Goal: Communication & Community: Participate in discussion

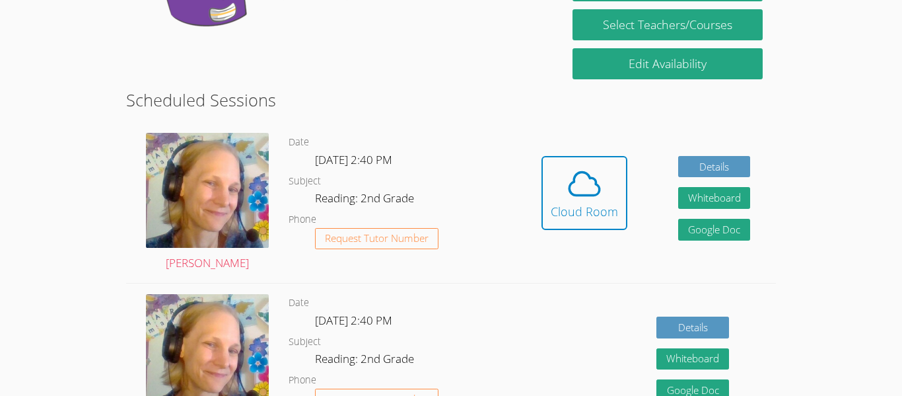
scroll to position [287, 0]
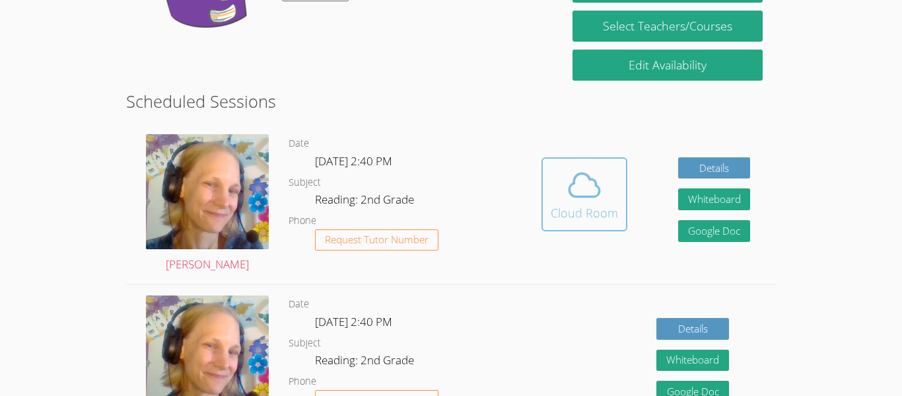
click at [576, 190] on icon at bounding box center [584, 184] width 37 height 37
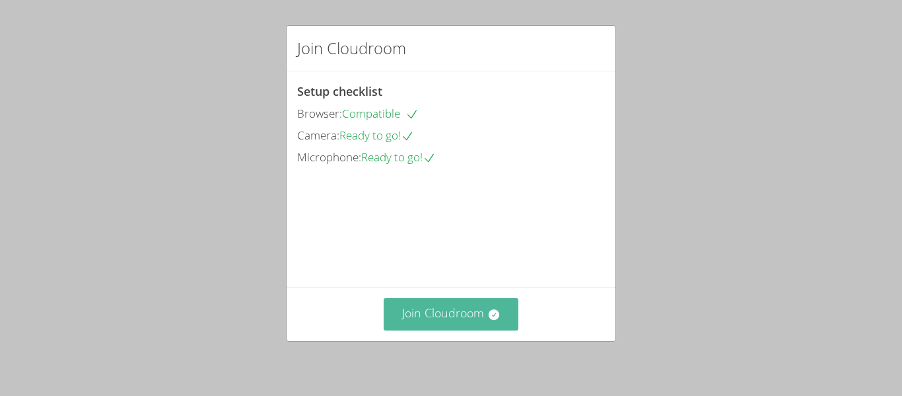
click at [462, 306] on button "Join Cloudroom" at bounding box center [451, 314] width 135 height 32
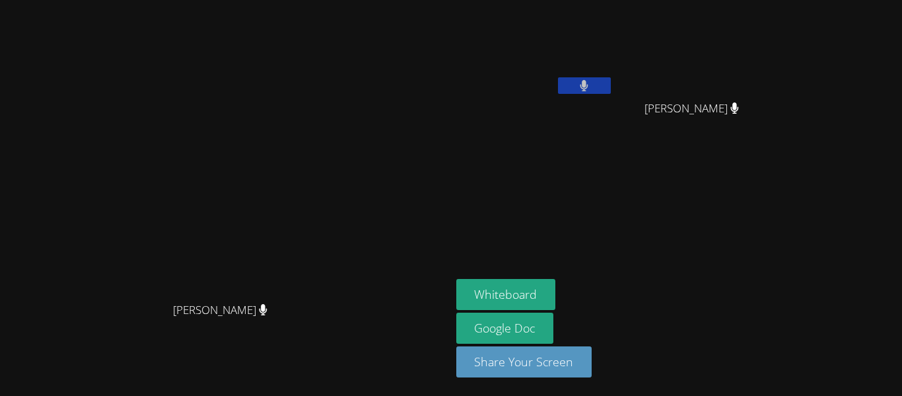
click at [324, 285] on video at bounding box center [225, 172] width 198 height 248
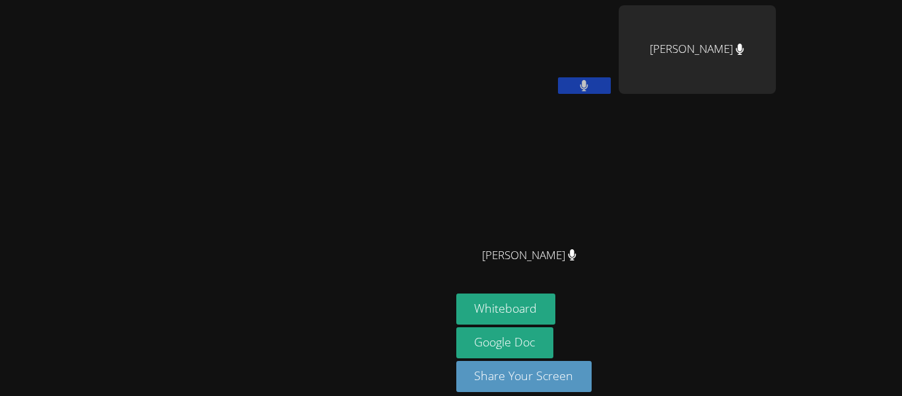
click at [588, 90] on icon at bounding box center [584, 85] width 8 height 11
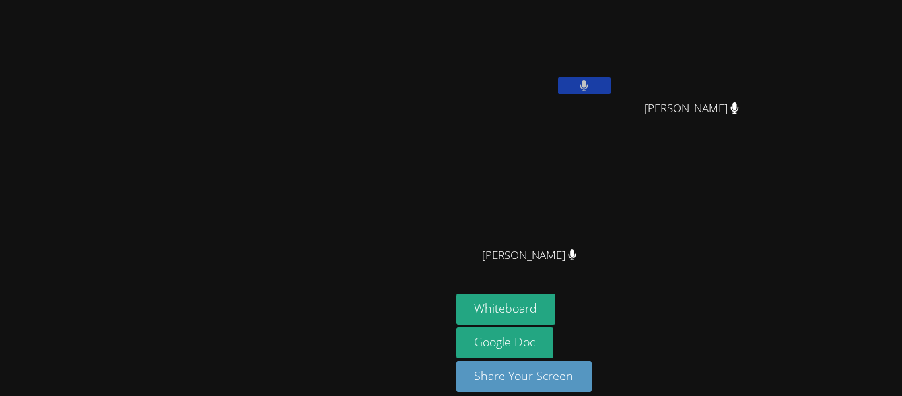
click at [611, 89] on button at bounding box center [584, 85] width 53 height 17
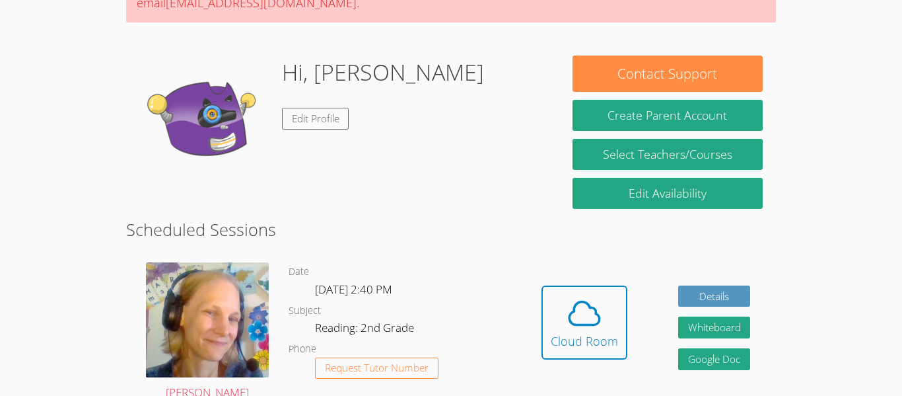
scroll to position [158, 0]
click at [543, 298] on button "Cloud Room" at bounding box center [584, 322] width 86 height 74
click at [540, 335] on div "Hidden Cloud Room Details Whiteboard Hidden Google Doc" at bounding box center [645, 332] width 259 height 160
click at [555, 335] on div "Cloud Room" at bounding box center [584, 340] width 67 height 18
click at [569, 315] on icon at bounding box center [584, 313] width 30 height 23
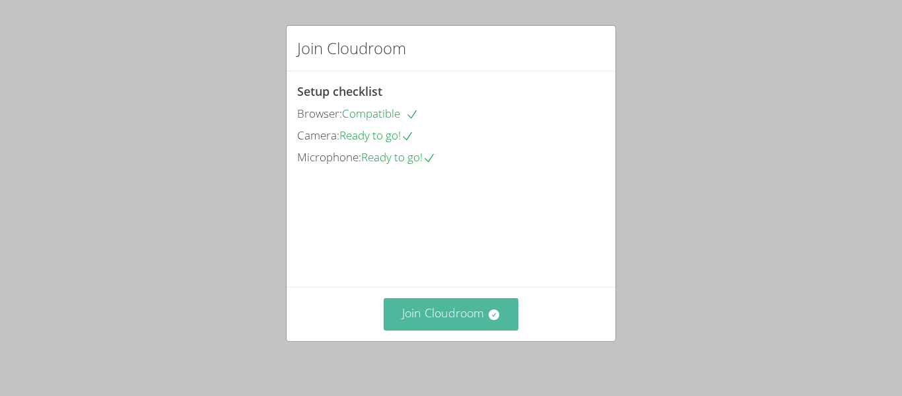
click at [491, 310] on icon at bounding box center [493, 314] width 11 height 11
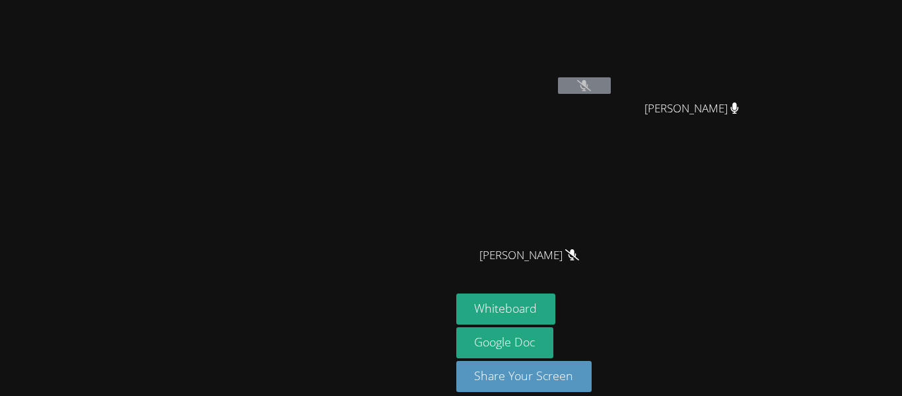
scroll to position [15, 0]
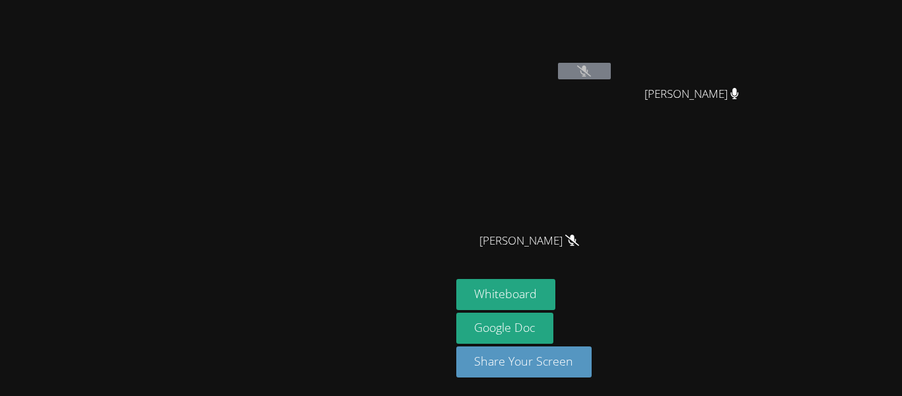
click at [613, 26] on video at bounding box center [534, 35] width 157 height 88
click at [613, 44] on video at bounding box center [534, 35] width 157 height 88
click at [613, 38] on video at bounding box center [534, 35] width 157 height 88
click at [613, 48] on video at bounding box center [534, 35] width 157 height 88
click at [613, 42] on video at bounding box center [534, 35] width 157 height 88
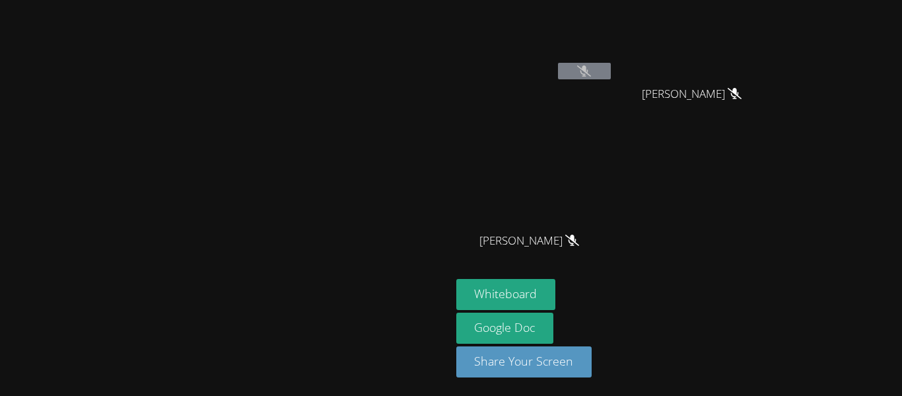
click at [613, 34] on video at bounding box center [534, 35] width 157 height 88
click at [558, 63] on button at bounding box center [584, 71] width 53 height 17
click at [611, 73] on button at bounding box center [584, 71] width 53 height 17
click at [558, 63] on button at bounding box center [584, 71] width 53 height 17
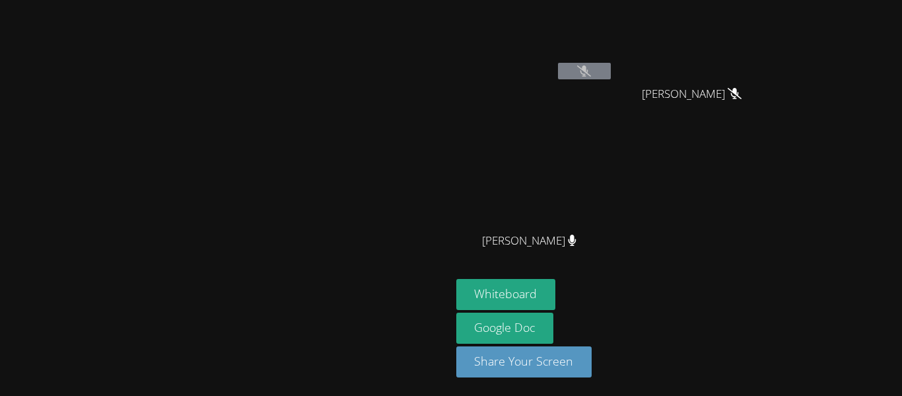
click at [558, 63] on button at bounding box center [584, 71] width 53 height 17
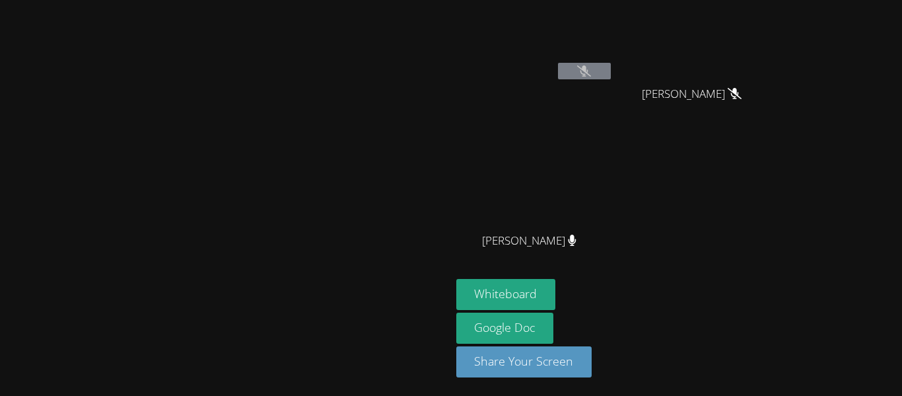
click at [558, 63] on button at bounding box center [584, 71] width 53 height 17
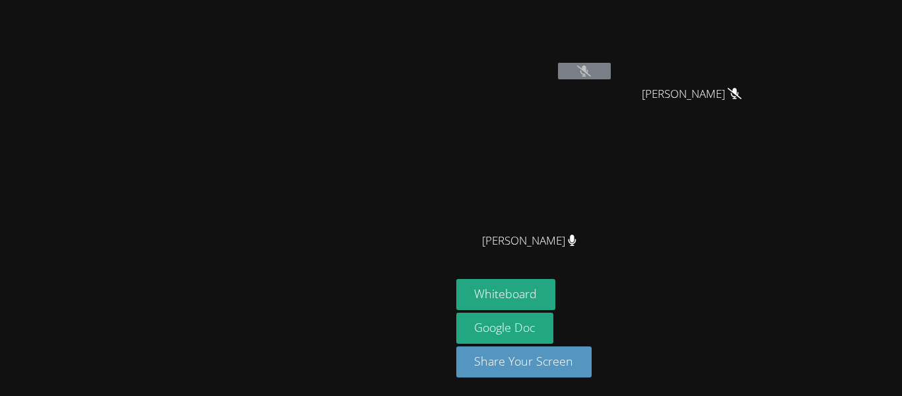
click at [558, 63] on button at bounding box center [584, 71] width 53 height 17
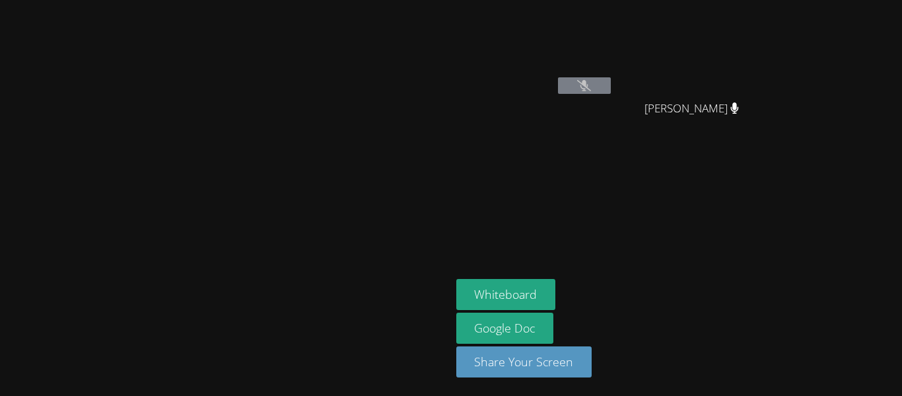
click at [558, 77] on button at bounding box center [584, 85] width 53 height 17
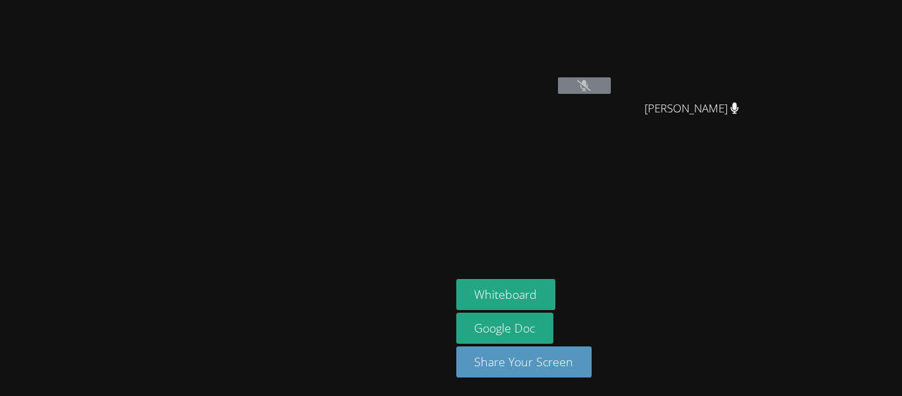
click at [558, 77] on button at bounding box center [584, 85] width 53 height 17
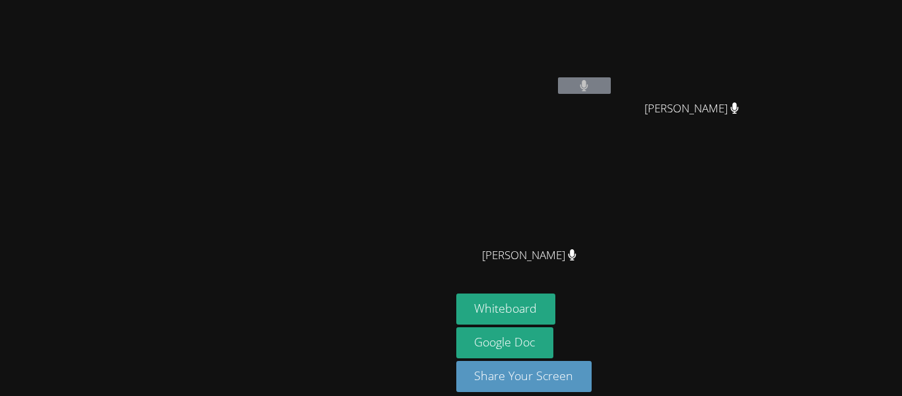
click at [611, 85] on button at bounding box center [584, 85] width 53 height 17
click at [588, 90] on icon at bounding box center [584, 85] width 9 height 11
click at [613, 105] on div "[PERSON_NAME]" at bounding box center [534, 75] width 157 height 141
click at [613, 104] on div "[PERSON_NAME]" at bounding box center [534, 75] width 157 height 141
click at [324, 291] on video at bounding box center [225, 179] width 198 height 248
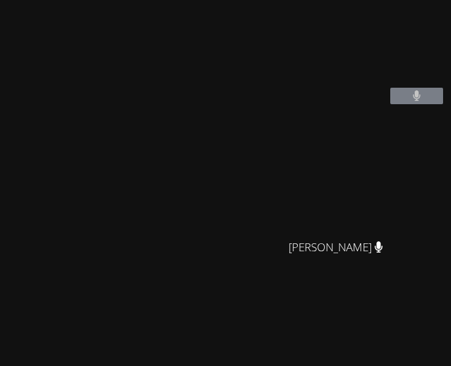
click at [150, 25] on div "[PERSON_NAME]" at bounding box center [115, 289] width 221 height 568
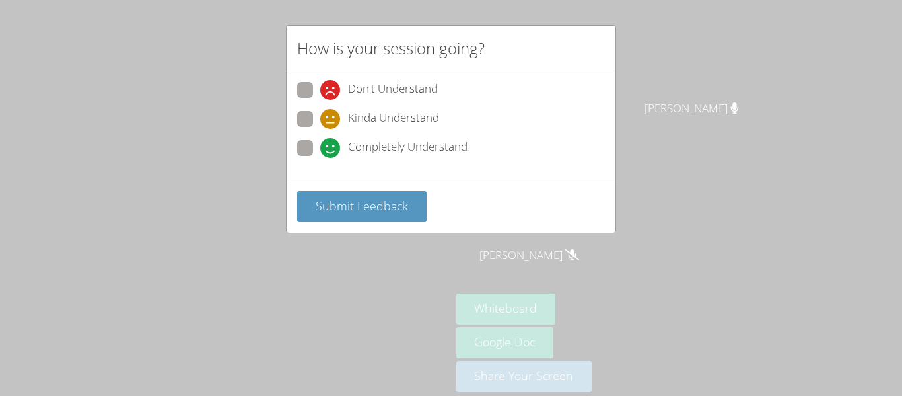
click at [729, 88] on div "How is your session going? Don't Understand Kinda Understand Completely Underst…" at bounding box center [451, 198] width 902 height 396
click at [320, 158] on span at bounding box center [320, 158] width 0 height 0
click at [320, 149] on input "Completely Understand" at bounding box center [325, 145] width 11 height 11
radio input "true"
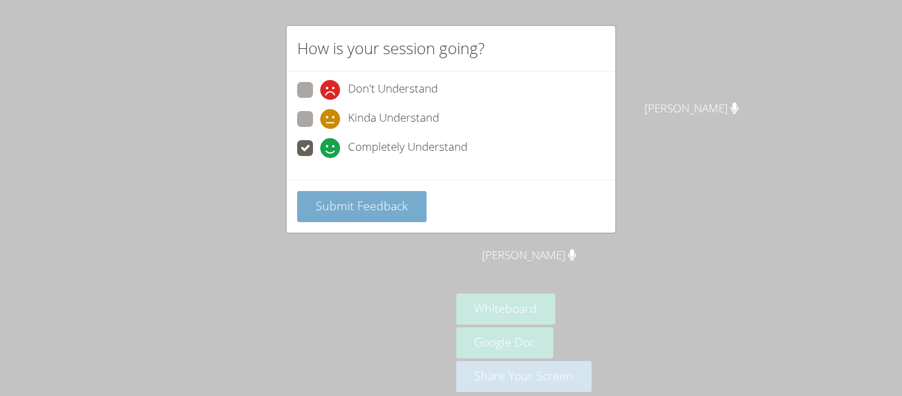
click at [333, 199] on span "Submit Feedback" at bounding box center [362, 205] width 92 height 16
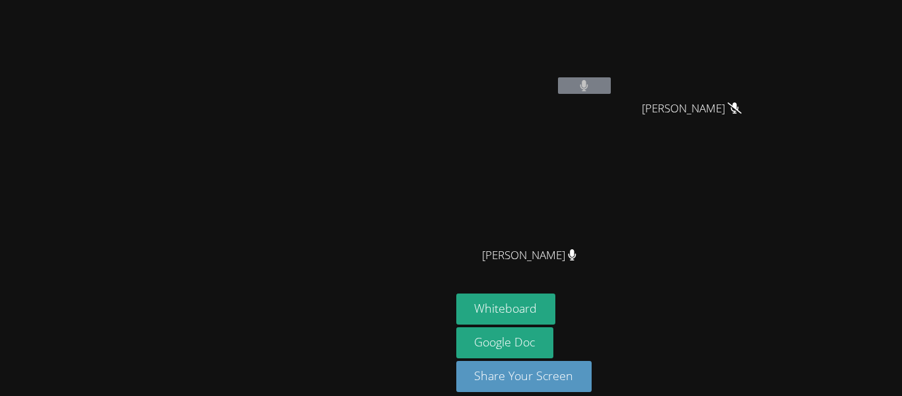
click at [613, 76] on video at bounding box center [534, 49] width 157 height 88
click at [588, 86] on icon at bounding box center [584, 85] width 9 height 11
click at [611, 85] on button at bounding box center [584, 85] width 53 height 17
click at [611, 89] on button at bounding box center [584, 85] width 53 height 17
click at [558, 77] on button at bounding box center [584, 85] width 53 height 17
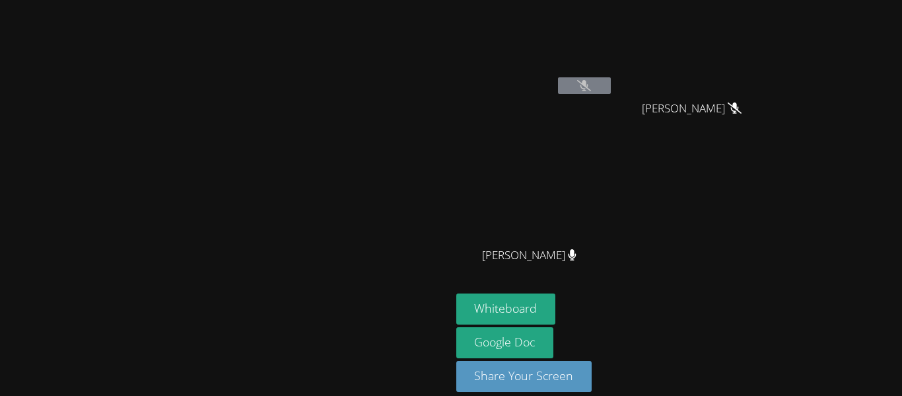
click at [558, 77] on button at bounding box center [584, 85] width 53 height 17
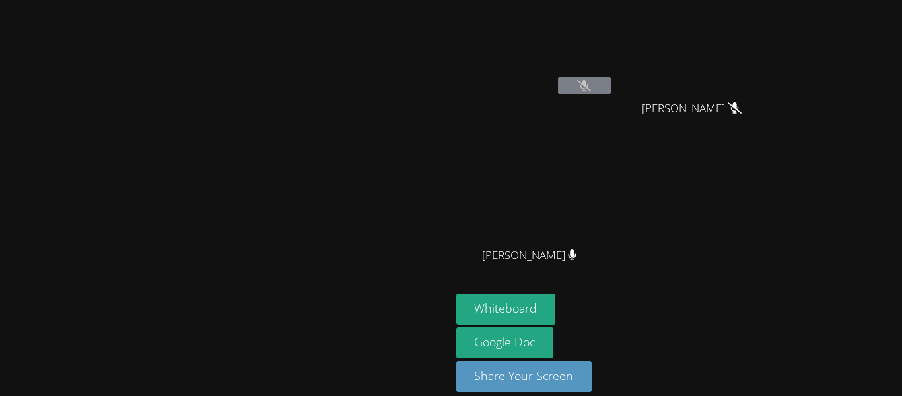
click at [558, 77] on button at bounding box center [584, 85] width 53 height 17
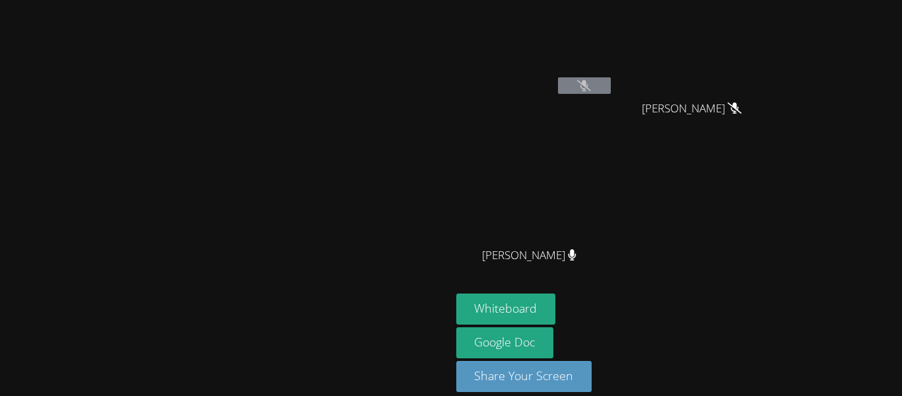
click at [558, 77] on button at bounding box center [584, 85] width 53 height 17
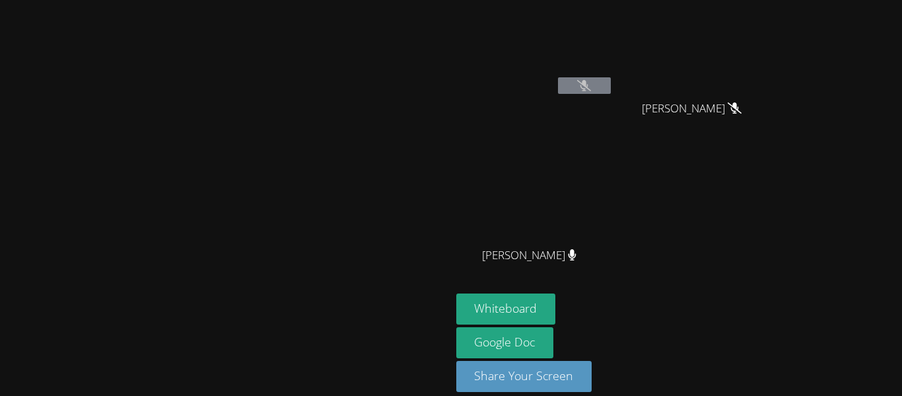
click at [558, 77] on button at bounding box center [584, 85] width 53 height 17
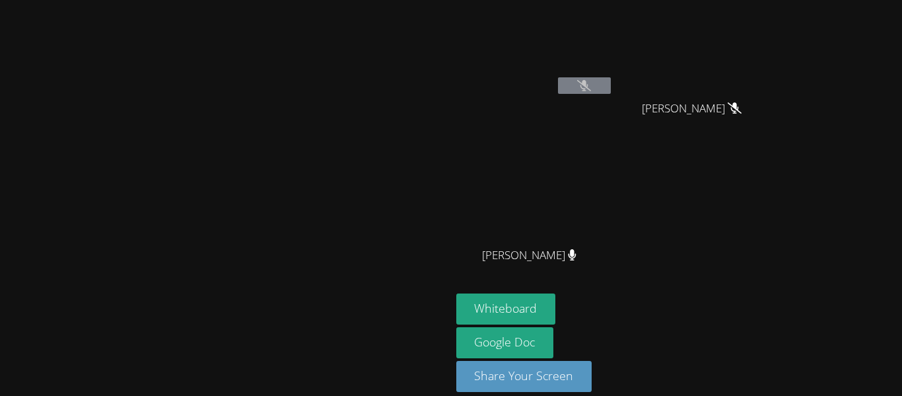
click at [558, 77] on button at bounding box center [584, 85] width 53 height 17
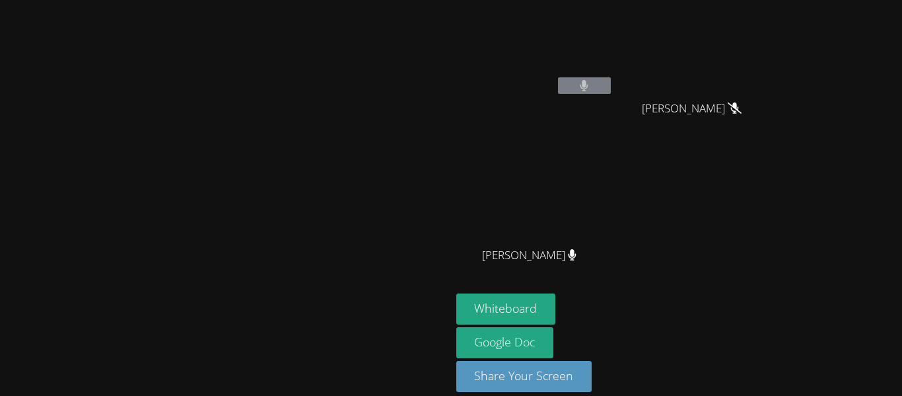
click at [558, 77] on button at bounding box center [584, 85] width 53 height 17
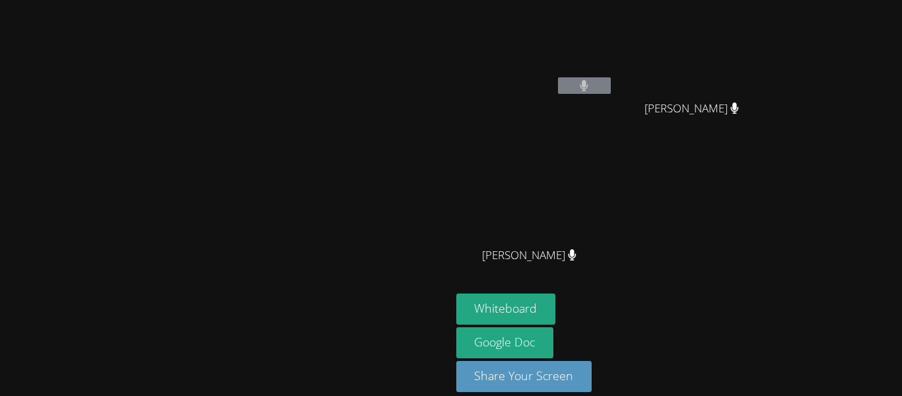
click at [558, 77] on button at bounding box center [584, 85] width 53 height 17
click at [324, 55] on video at bounding box center [225, 179] width 198 height 248
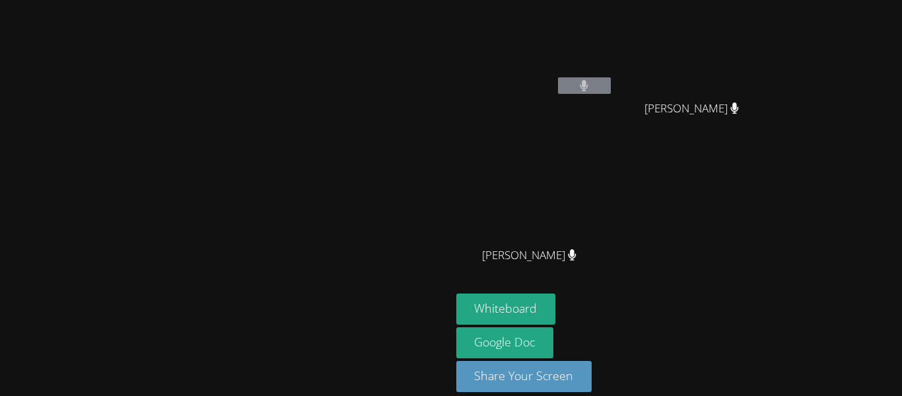
click at [324, 55] on video at bounding box center [225, 179] width 198 height 248
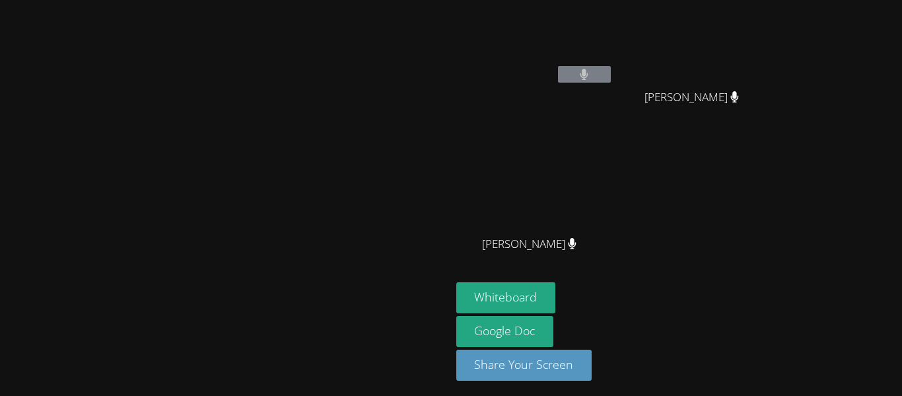
click at [324, 44] on video at bounding box center [225, 168] width 198 height 248
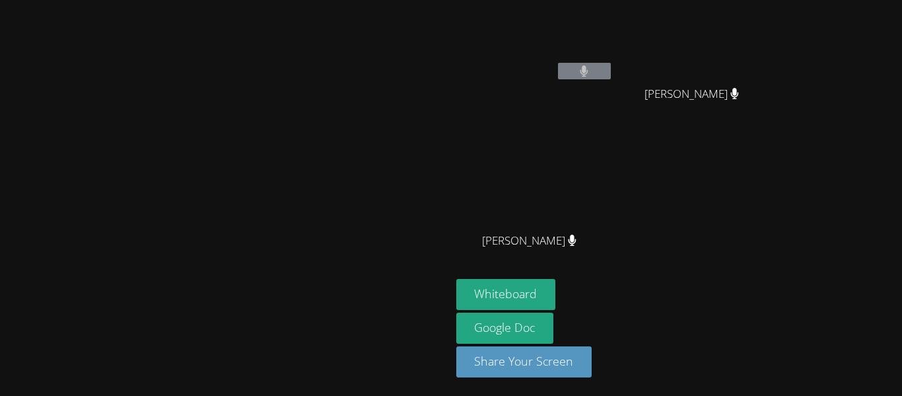
click at [324, 40] on video at bounding box center [225, 164] width 198 height 248
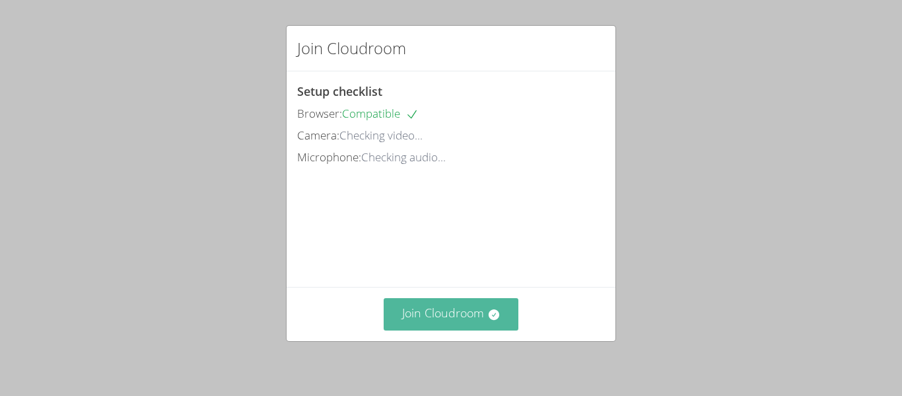
click at [481, 328] on button "Join Cloudroom" at bounding box center [451, 314] width 135 height 32
